Goal: Information Seeking & Learning: Learn about a topic

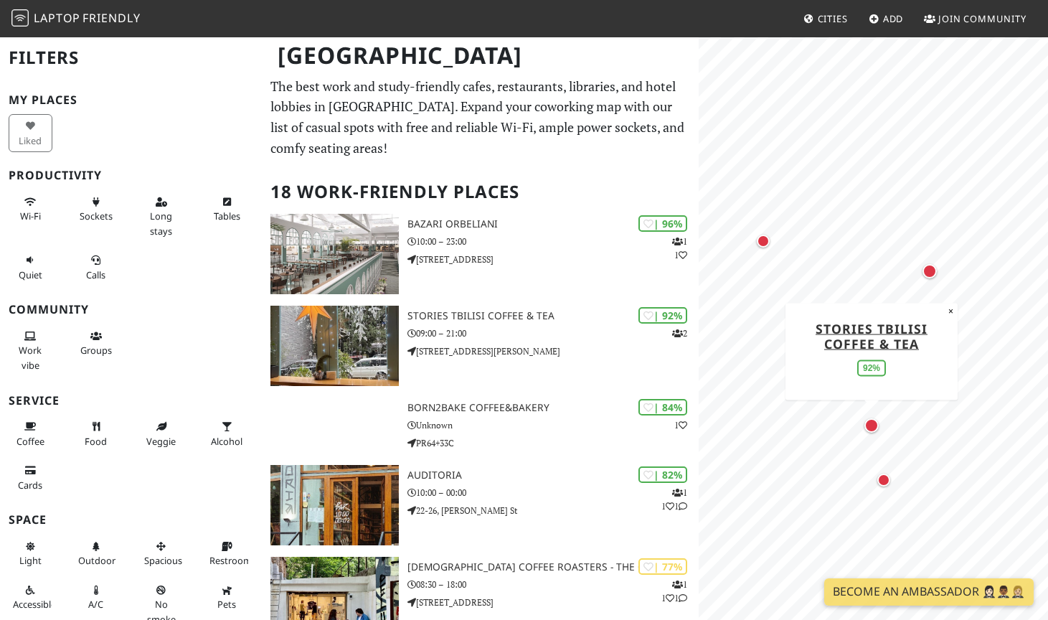
click at [872, 424] on div "Map marker" at bounding box center [872, 425] width 14 height 14
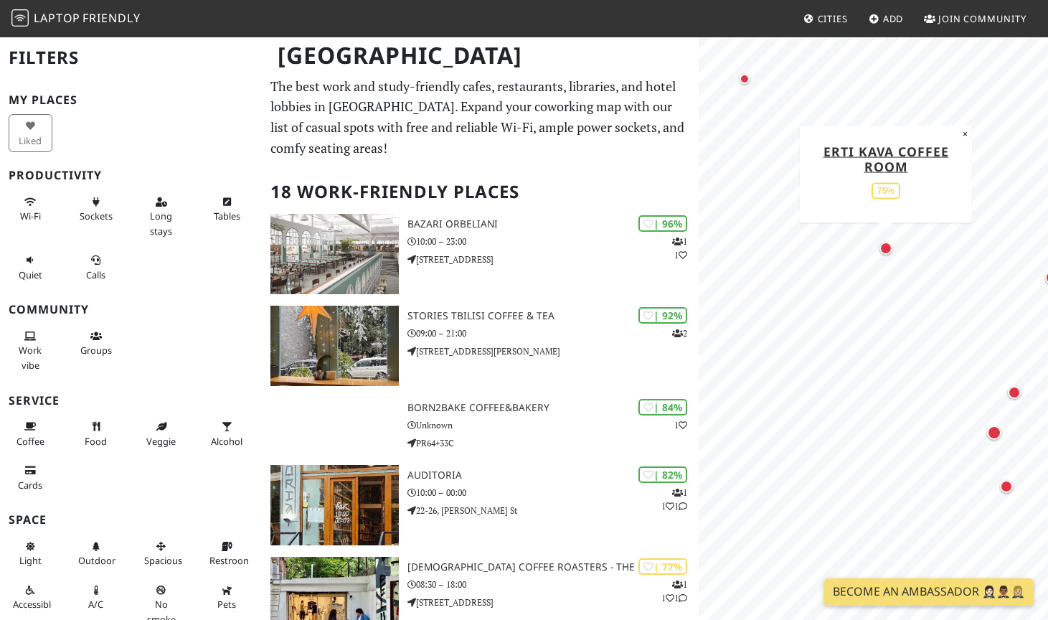
click at [888, 250] on div "Map marker" at bounding box center [886, 248] width 13 height 13
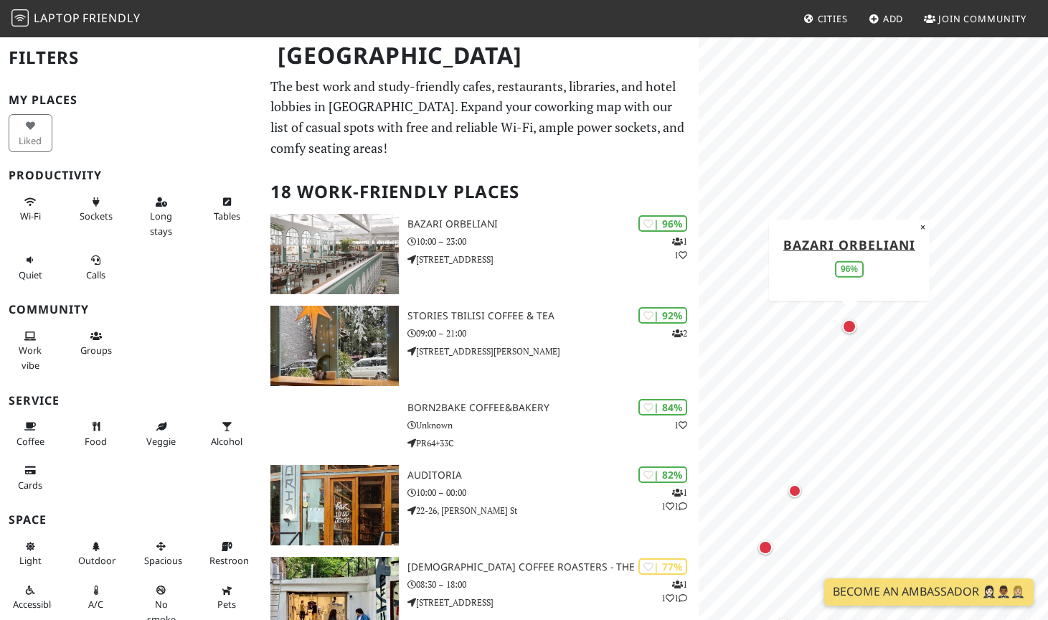
click at [848, 325] on div "Map marker" at bounding box center [849, 326] width 14 height 14
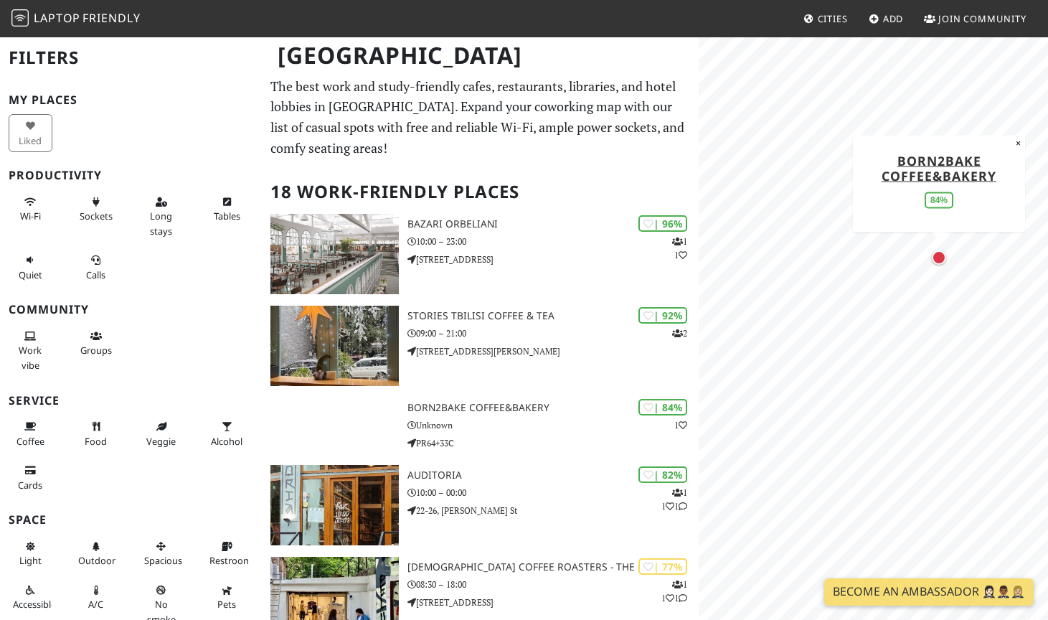
click at [942, 257] on div "Map marker" at bounding box center [939, 257] width 14 height 14
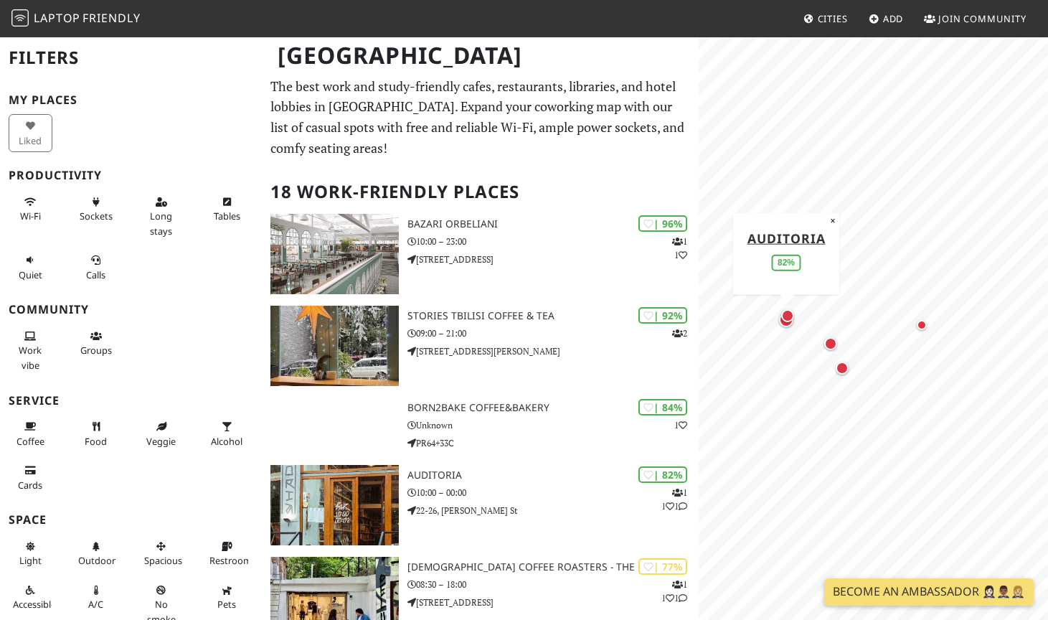
click at [787, 329] on div "Map marker" at bounding box center [786, 320] width 20 height 20
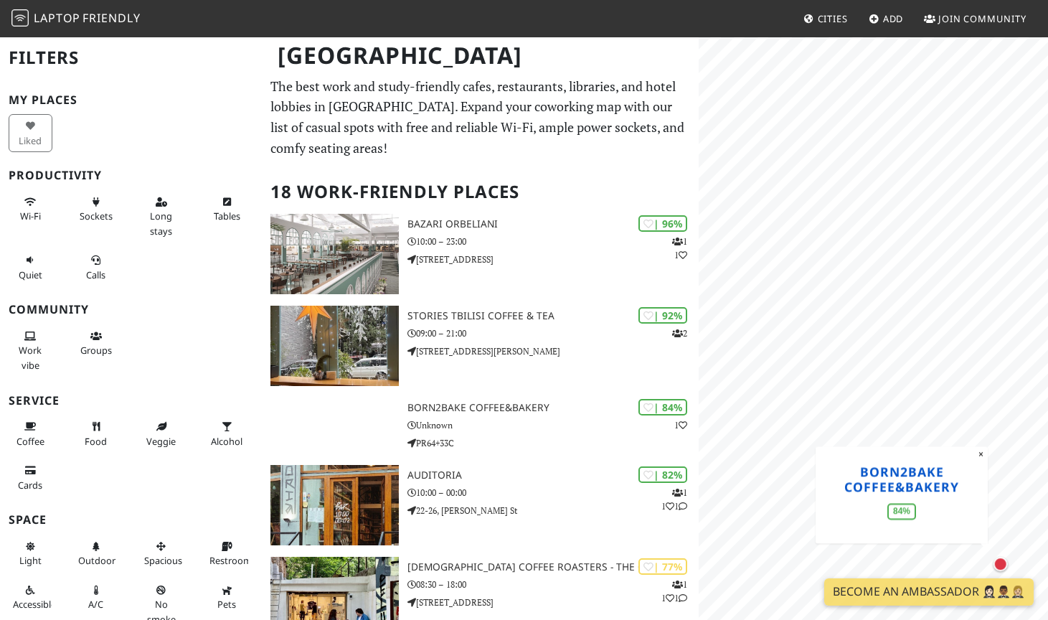
click at [836, 484] on div "© OpenStreetMap contributors | MapLibre Born2Bake Coffee&Bakery 84% ×" at bounding box center [873, 346] width 349 height 620
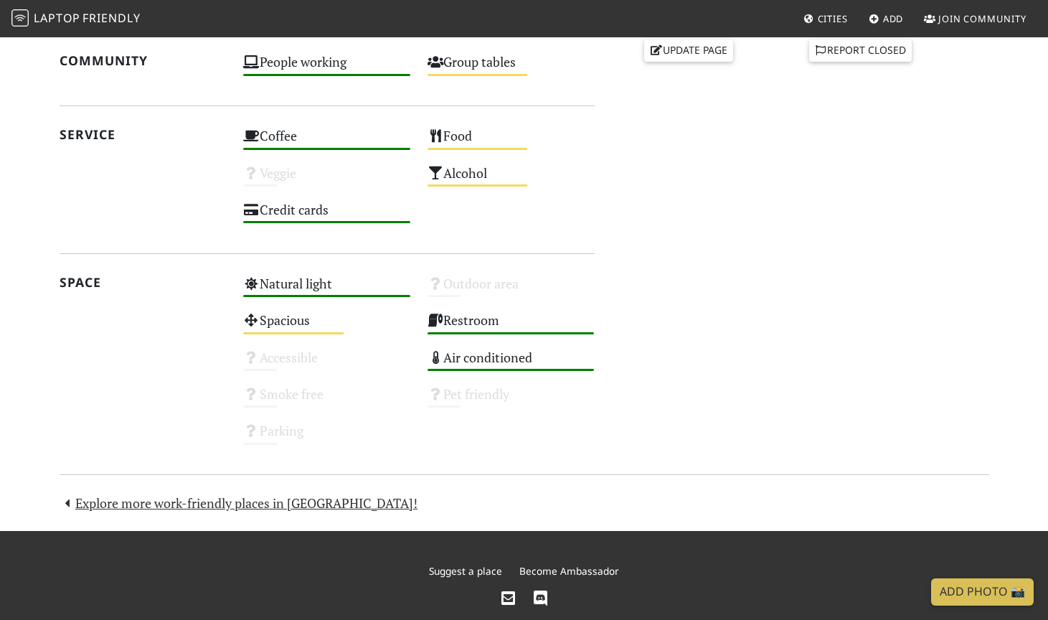
scroll to position [691, 0]
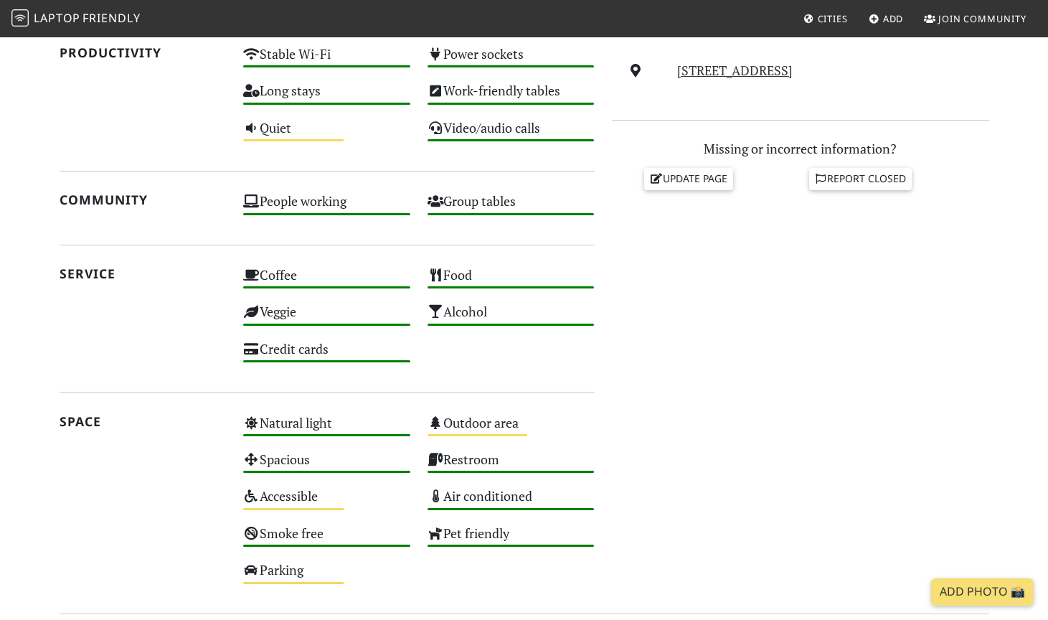
scroll to position [558, 0]
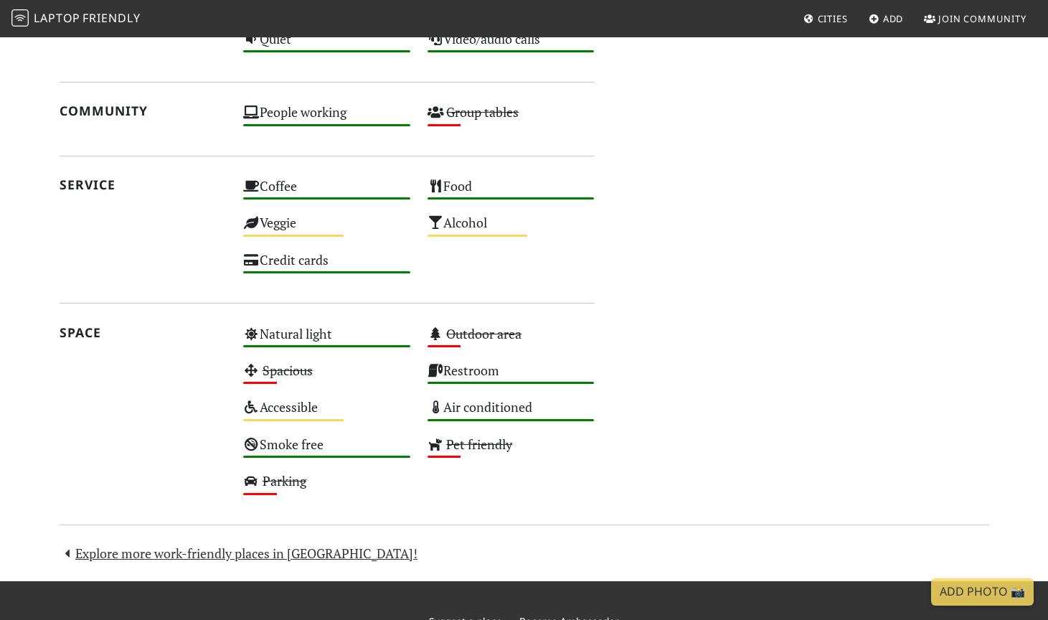
scroll to position [674, 0]
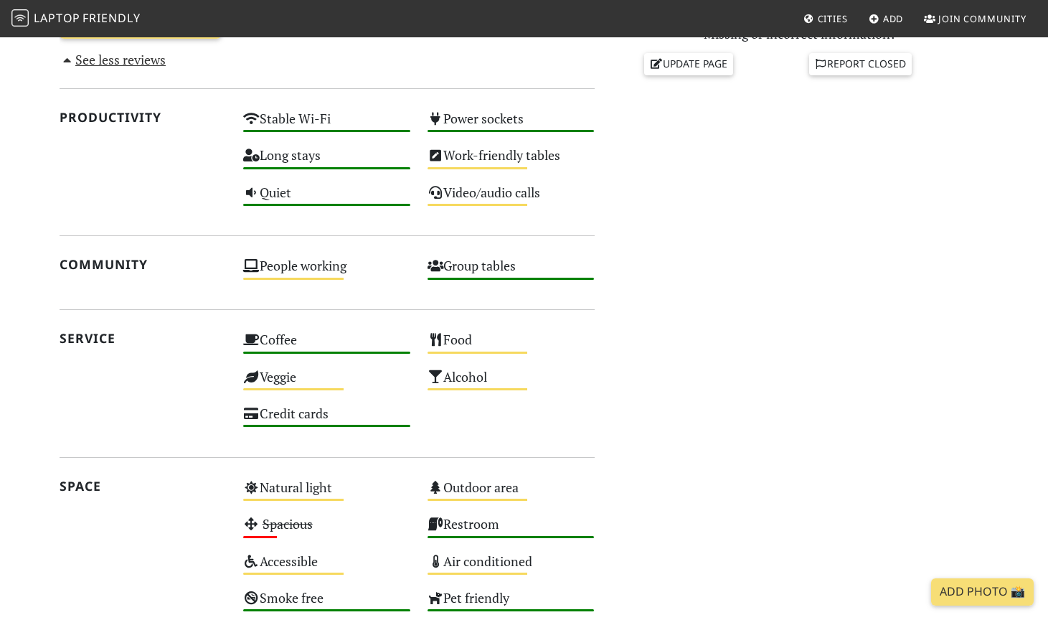
scroll to position [722, 0]
